Goal: Task Accomplishment & Management: Manage account settings

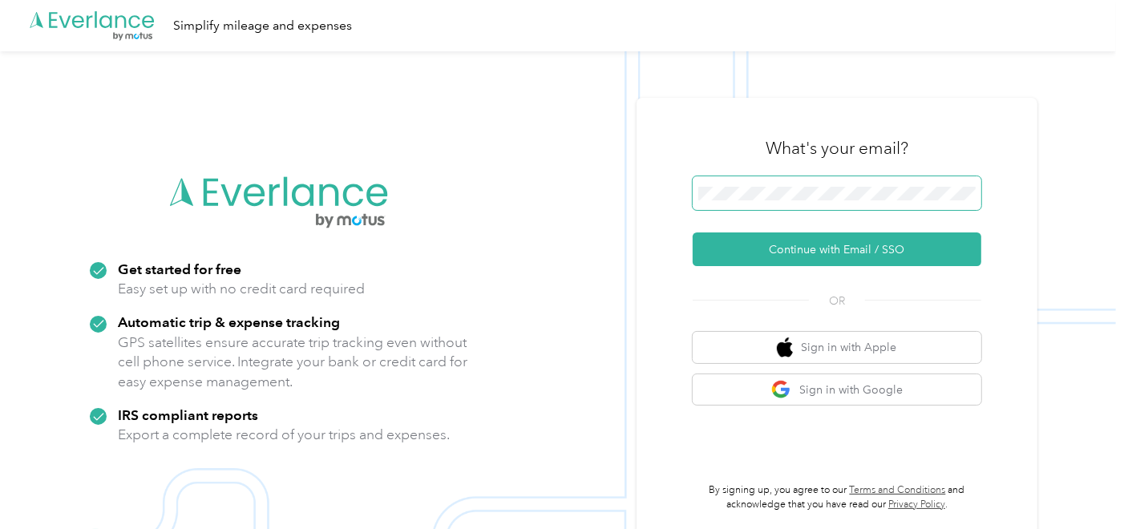
click at [797, 183] on span at bounding box center [837, 193] width 289 height 34
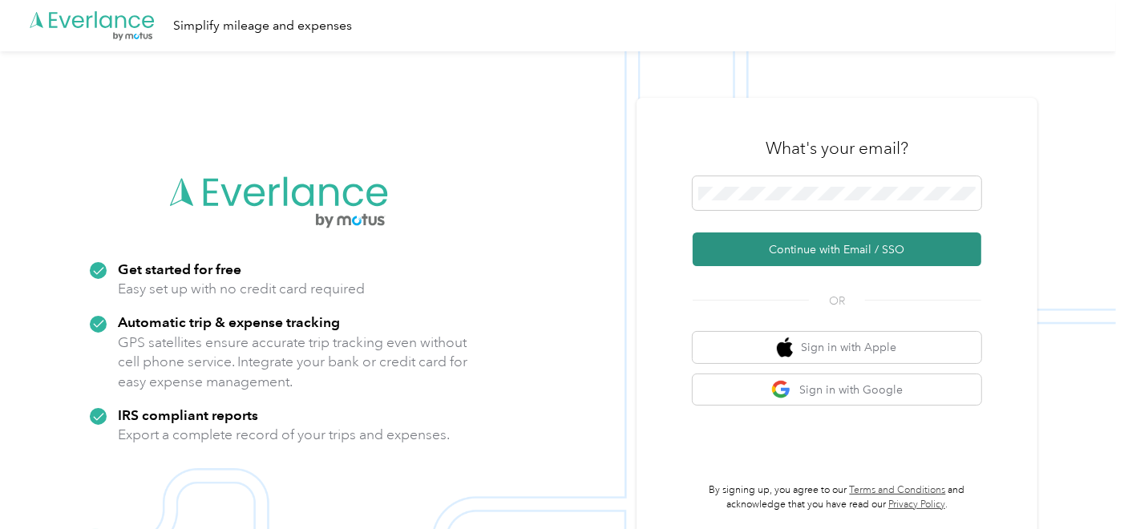
click at [819, 249] on button "Continue with Email / SSO" at bounding box center [837, 250] width 289 height 34
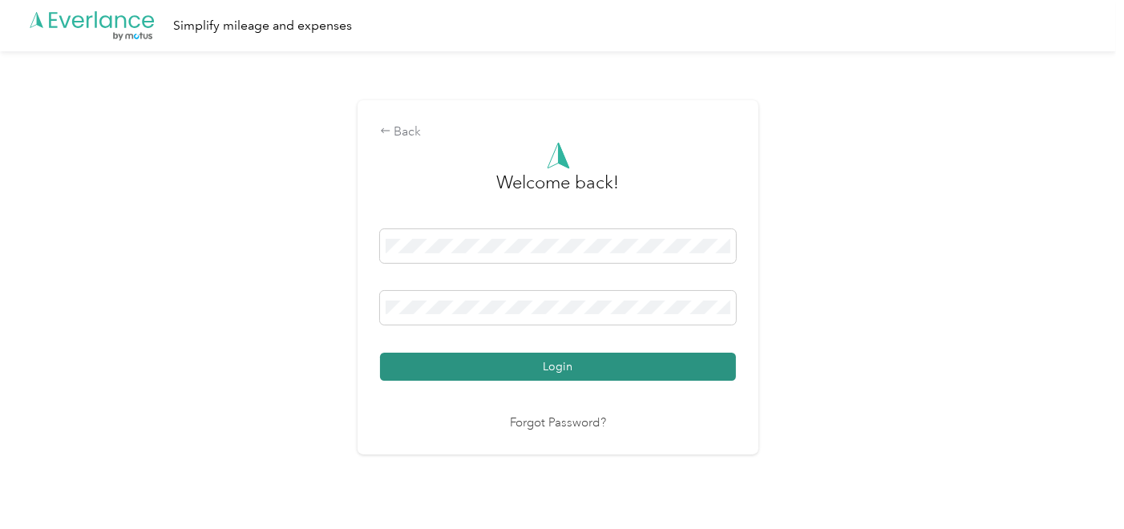
click at [601, 366] on button "Login" at bounding box center [558, 367] width 356 height 28
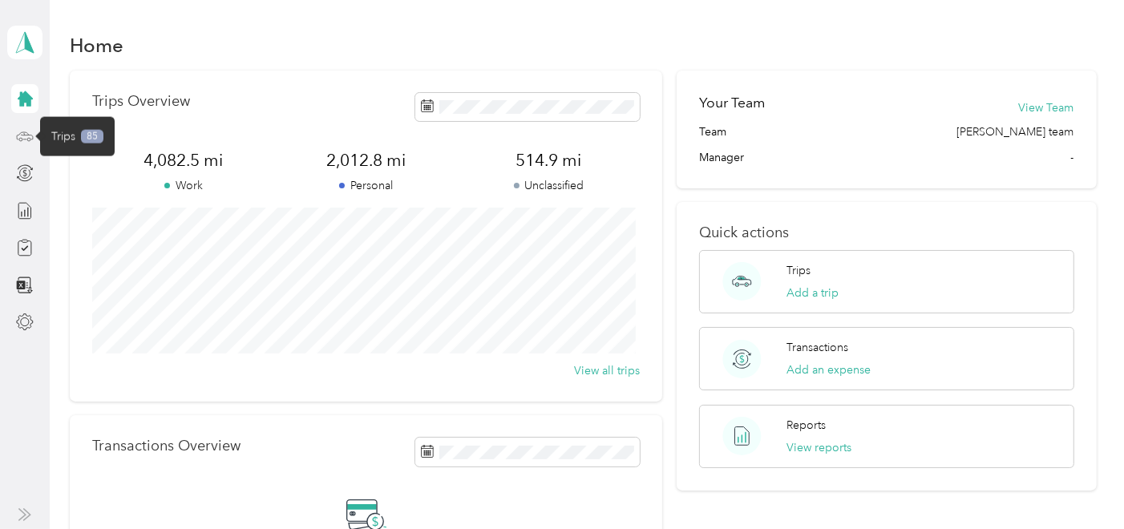
click at [23, 135] on icon at bounding box center [25, 136] width 18 height 18
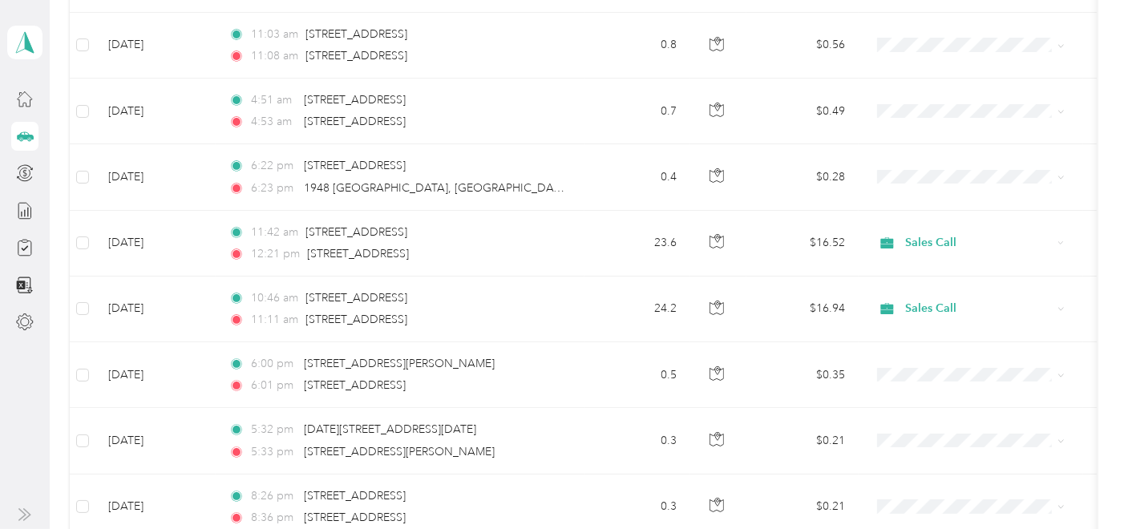
scroll to position [1674, 0]
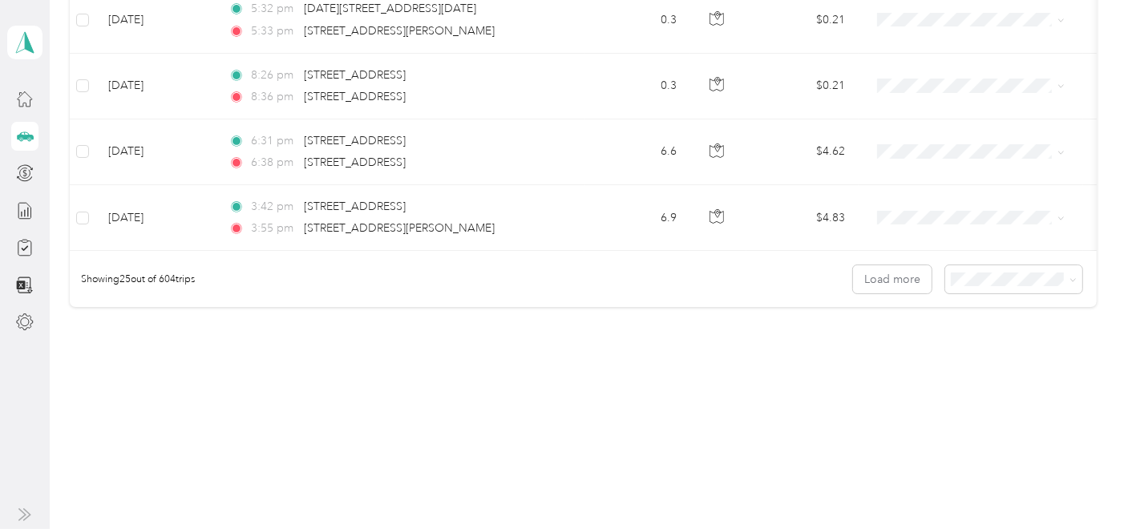
click at [1015, 364] on span "100 per load" at bounding box center [985, 364] width 66 height 14
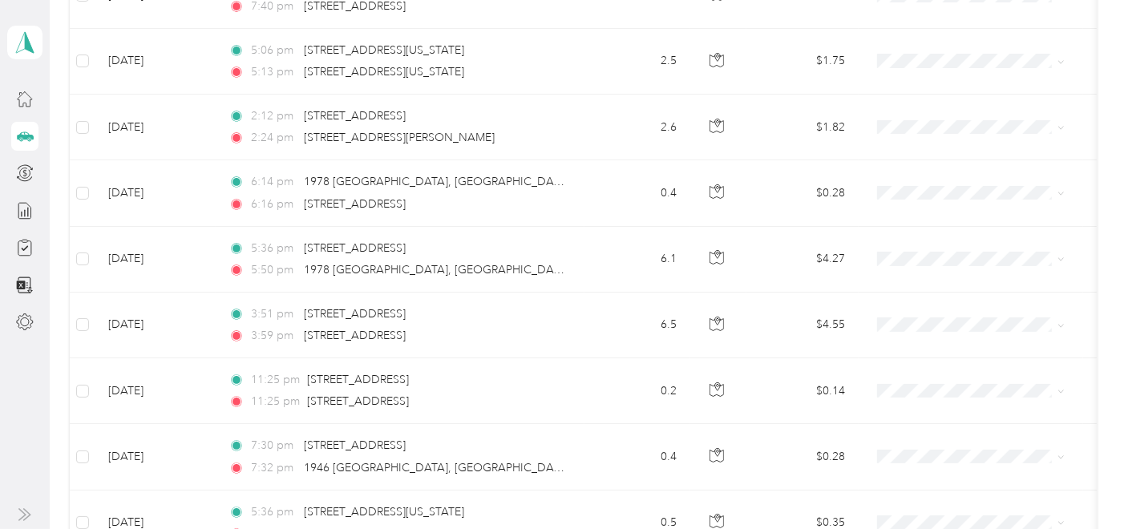
scroll to position [1674, 0]
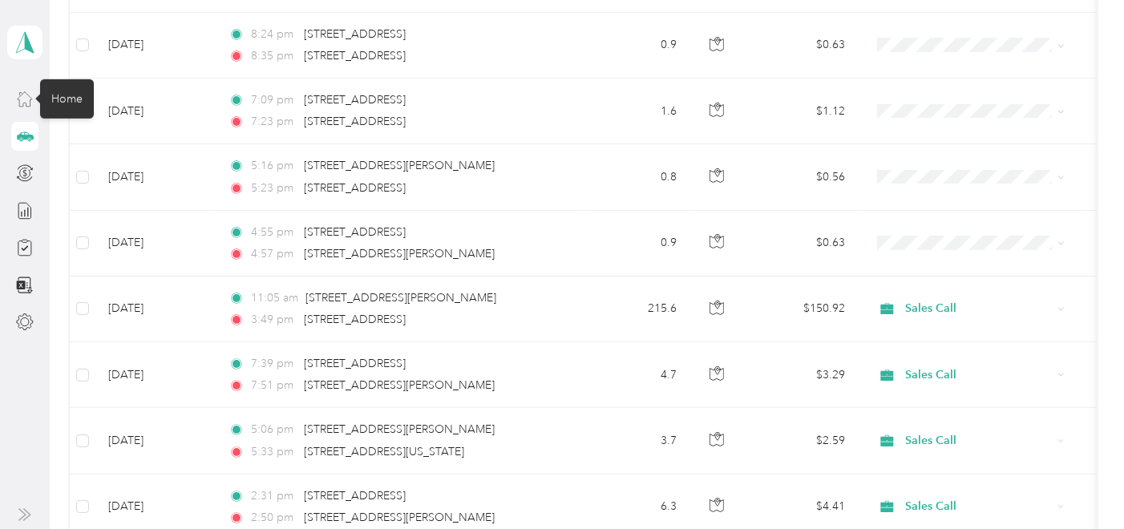
click at [29, 100] on icon at bounding box center [25, 99] width 18 height 18
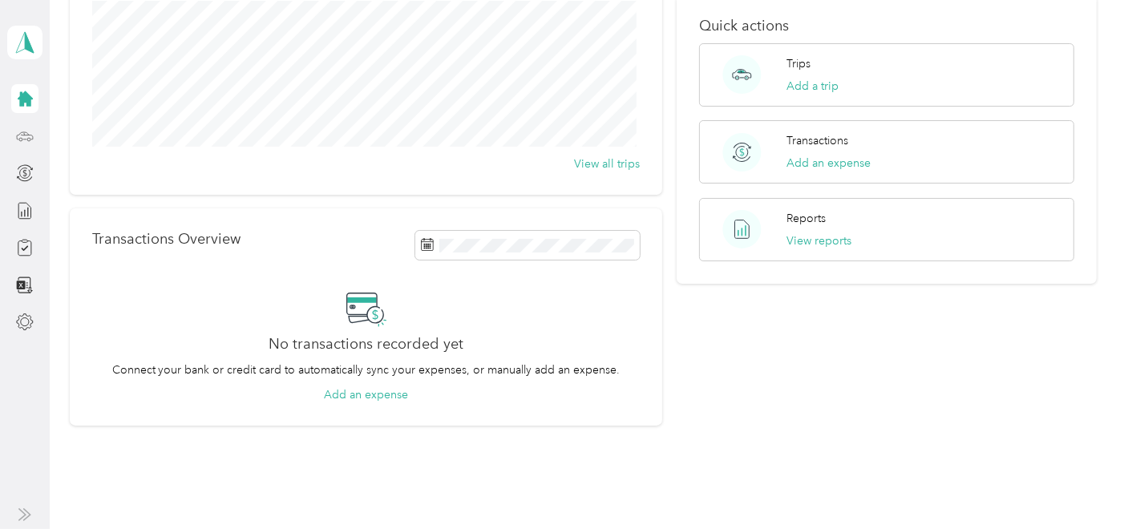
scroll to position [269, 0]
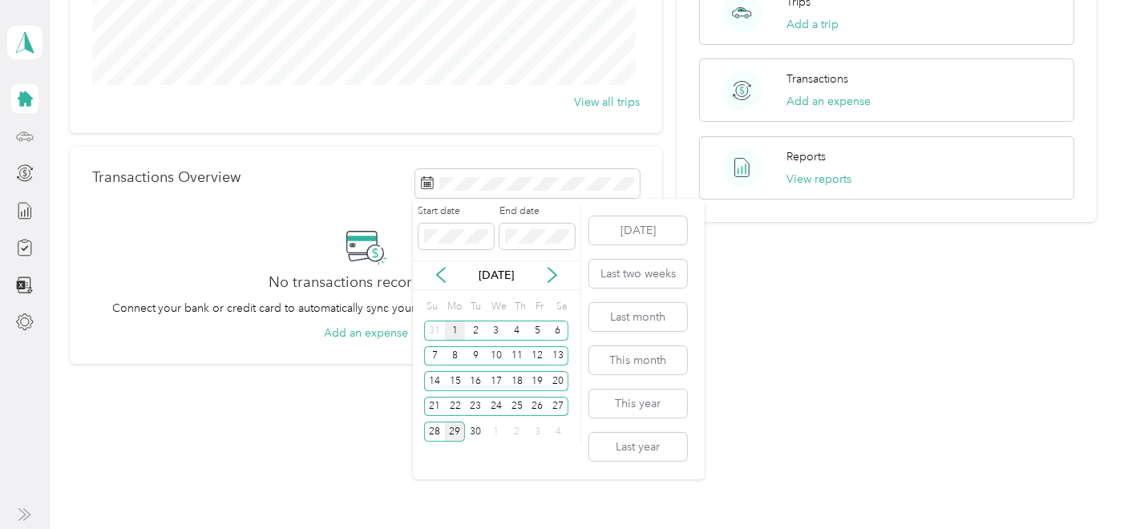
click at [460, 327] on div "1" at bounding box center [455, 331] width 21 height 20
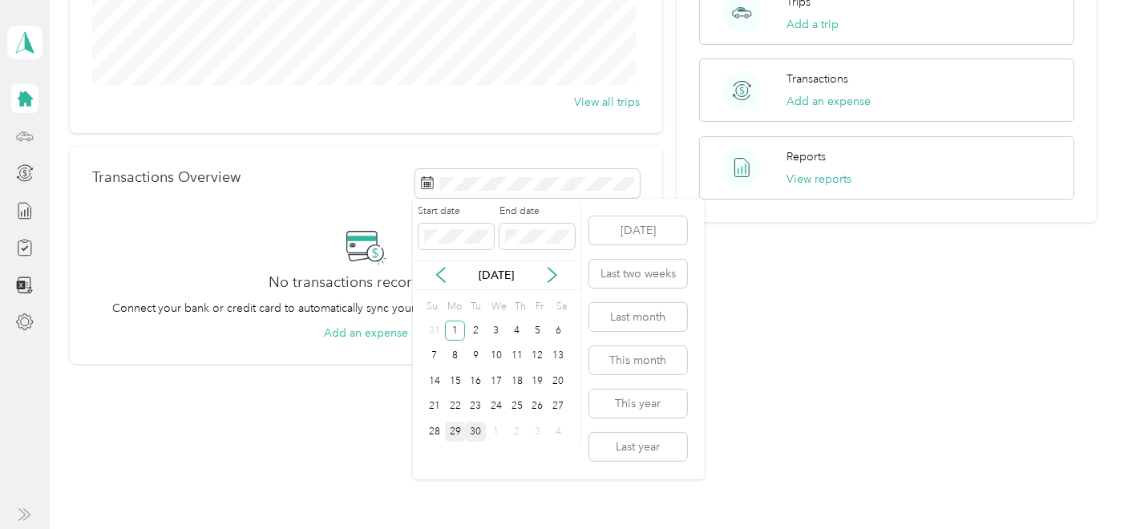
click at [475, 433] on div "30" at bounding box center [475, 432] width 21 height 20
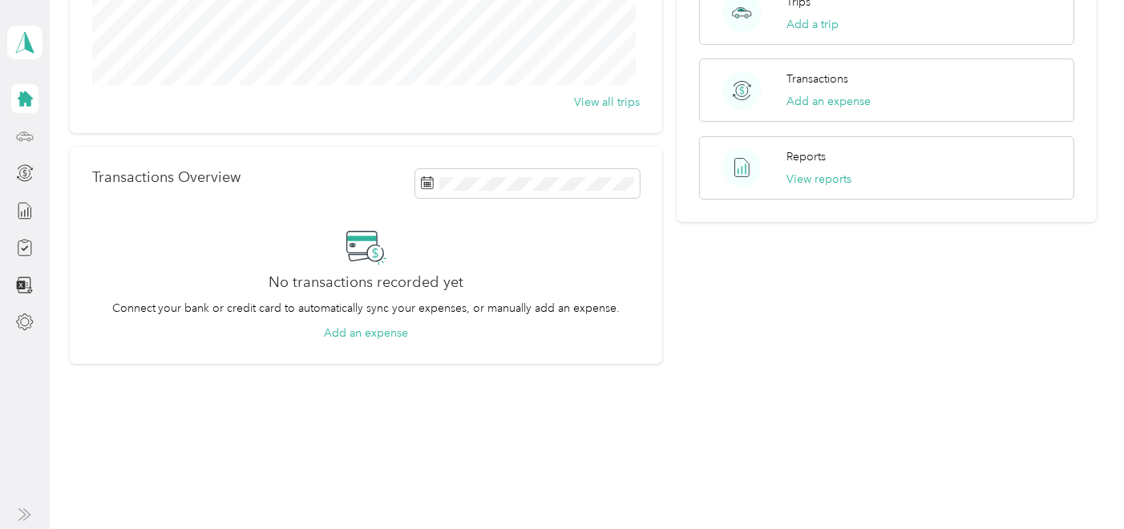
scroll to position [0, 0]
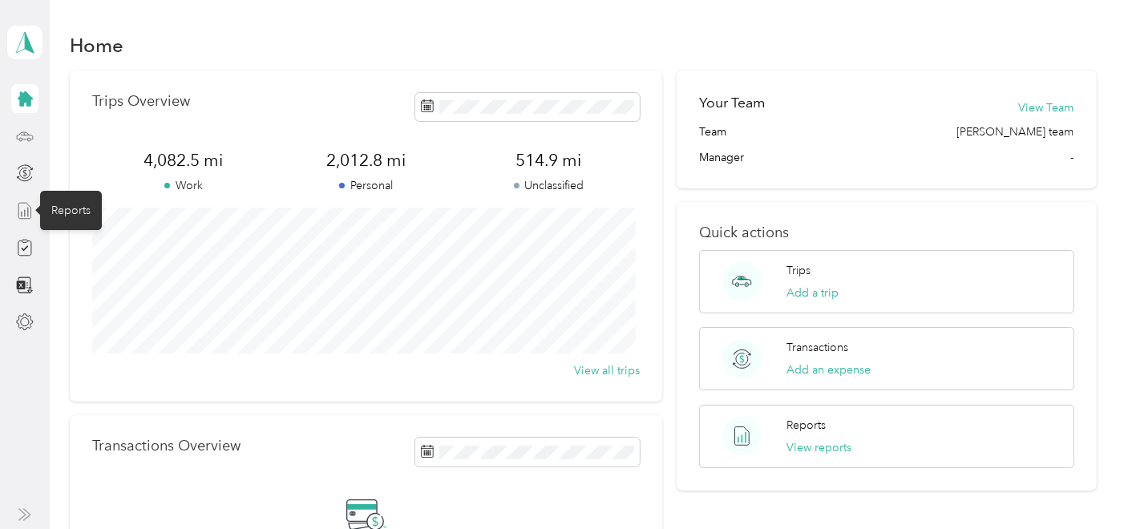
click at [26, 210] on icon at bounding box center [25, 211] width 18 height 18
